Goal: Information Seeking & Learning: Learn about a topic

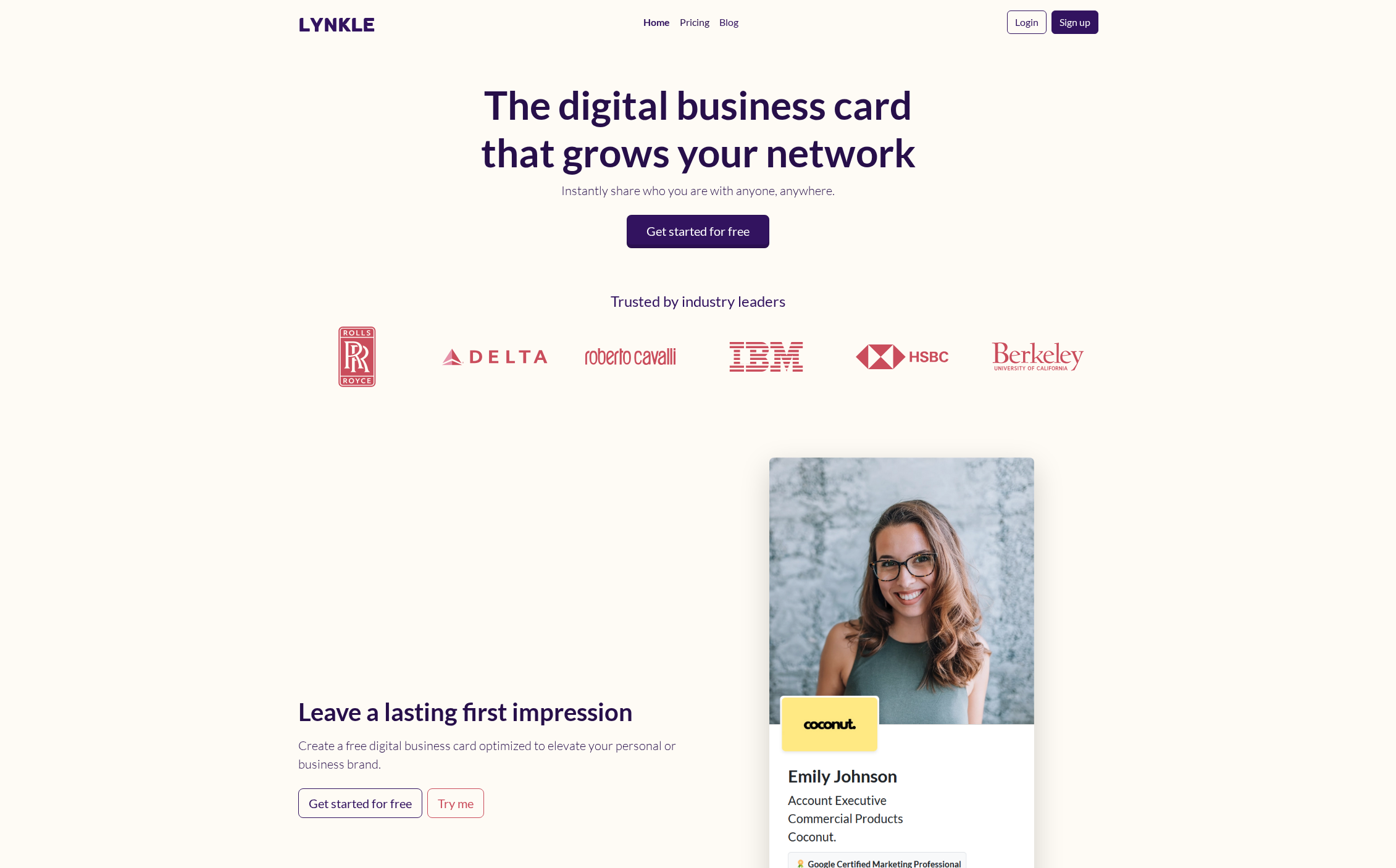
click at [701, 22] on link "Pricing" at bounding box center [695, 22] width 39 height 25
click at [690, 26] on link "Pricing" at bounding box center [695, 22] width 39 height 25
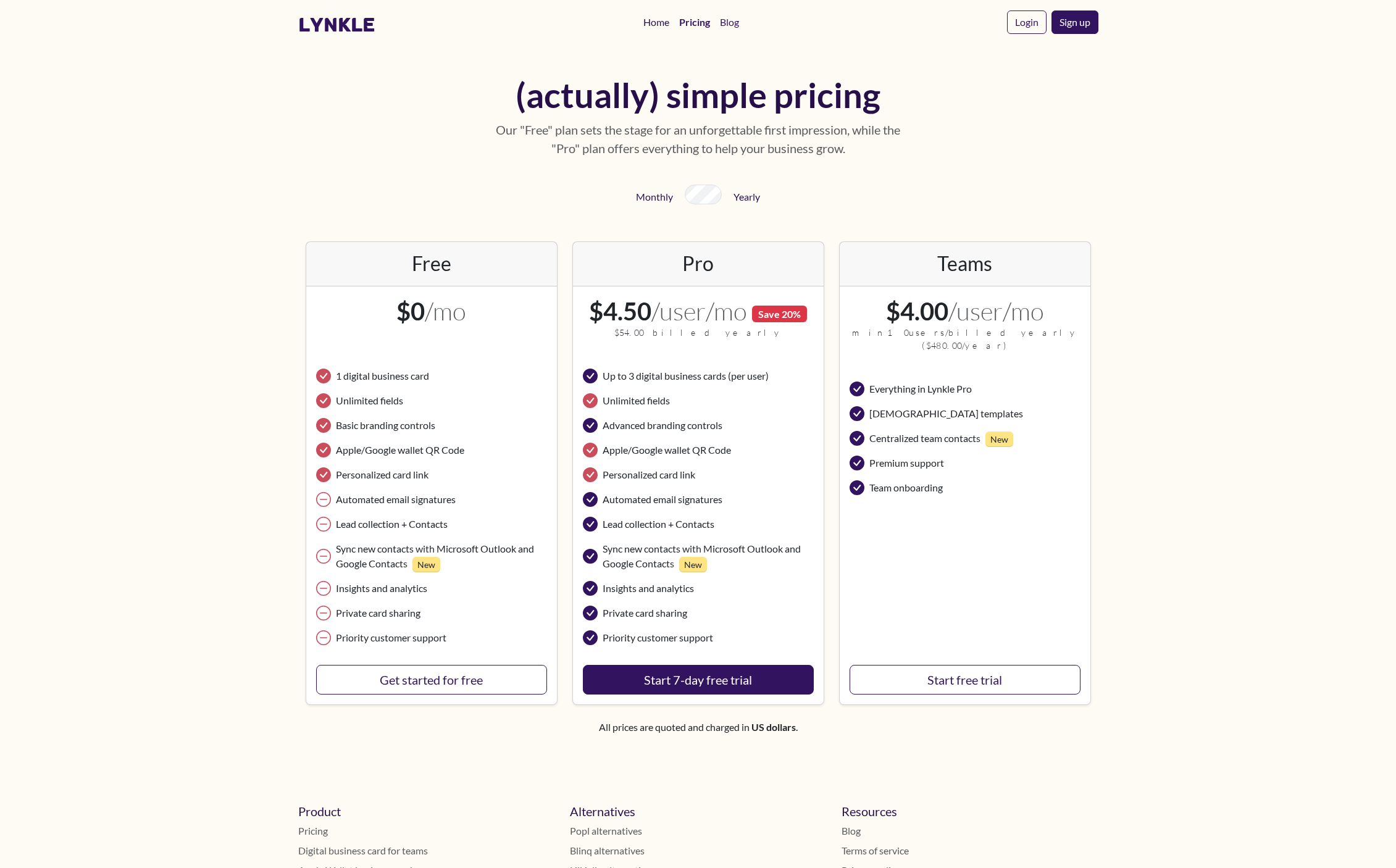
click at [664, 23] on link "Home" at bounding box center [656, 22] width 35 height 25
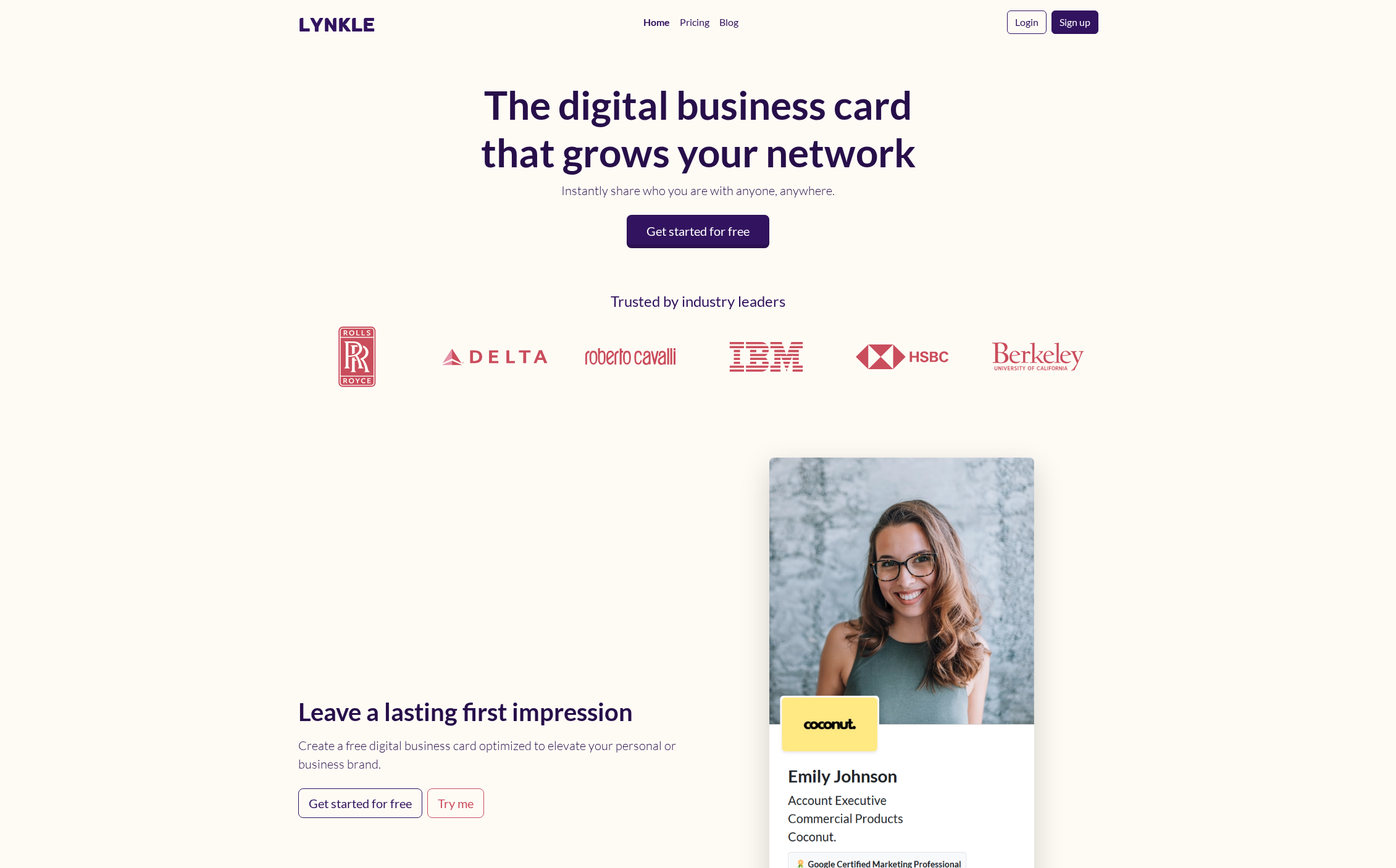
scroll to position [364, 0]
